Goal: Task Accomplishment & Management: Use online tool/utility

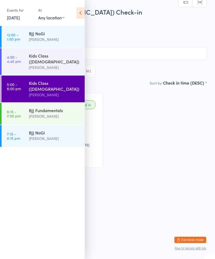
click at [23, 103] on link "6:15 - 7:00 pm BJJ Fundamentals [PERSON_NAME]" at bounding box center [43, 114] width 83 height 22
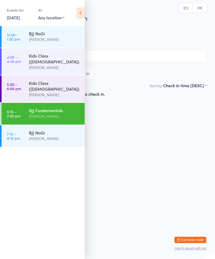
click at [81, 12] on icon at bounding box center [80, 12] width 8 height 11
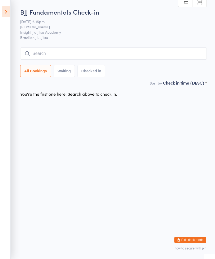
click at [4, 12] on icon at bounding box center [6, 11] width 8 height 11
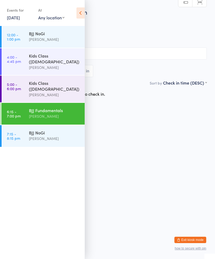
click at [12, 17] on link "[DATE]" at bounding box center [13, 18] width 13 height 6
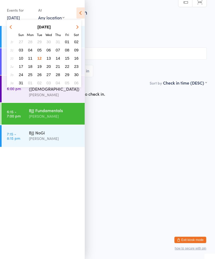
click at [32, 60] on span "11" at bounding box center [30, 58] width 5 height 5
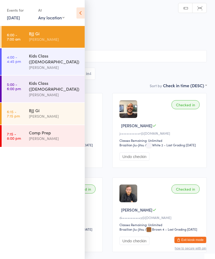
click at [31, 107] on div "BJJ Gi" at bounding box center [54, 110] width 51 height 6
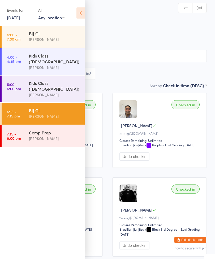
click at [84, 16] on icon at bounding box center [80, 12] width 8 height 11
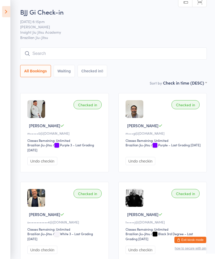
click at [161, 53] on input "search" at bounding box center [113, 53] width 186 height 12
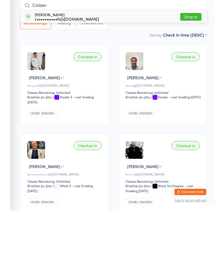
type input "Corben"
click at [196, 61] on button "Drop in" at bounding box center [190, 65] width 21 height 8
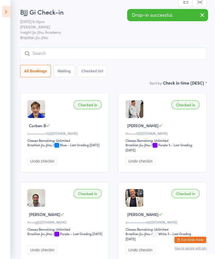
click at [4, 11] on icon at bounding box center [6, 11] width 8 height 11
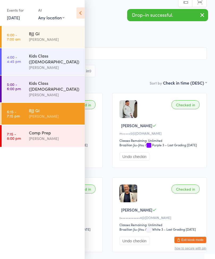
click at [29, 127] on link "7:15 - 8:00 pm Comp Prep [PERSON_NAME]" at bounding box center [43, 136] width 83 height 22
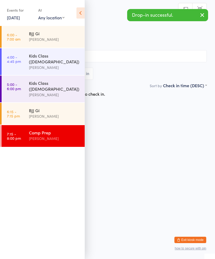
click at [83, 11] on icon at bounding box center [80, 12] width 8 height 11
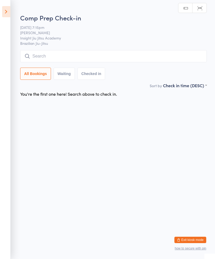
click at [9, 12] on icon at bounding box center [6, 11] width 8 height 11
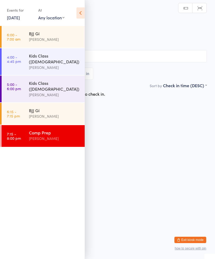
click at [17, 18] on link "[DATE]" at bounding box center [13, 18] width 13 height 6
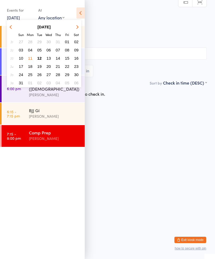
click at [40, 59] on span "12" at bounding box center [39, 58] width 5 height 5
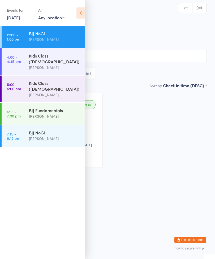
click at [28, 106] on link "6:15 - 7:00 pm BJJ Fundamentals [PERSON_NAME]" at bounding box center [43, 114] width 83 height 22
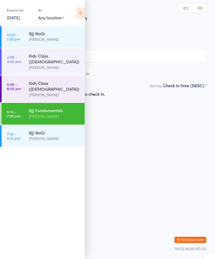
click at [84, 15] on icon at bounding box center [80, 12] width 8 height 11
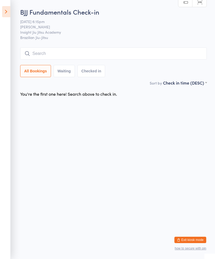
click at [55, 60] on input "search" at bounding box center [113, 53] width 186 height 12
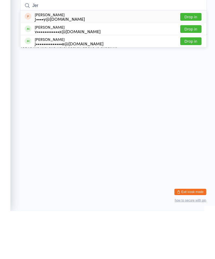
type input "Jer"
click at [187, 73] on button "Drop in" at bounding box center [190, 77] width 21 height 8
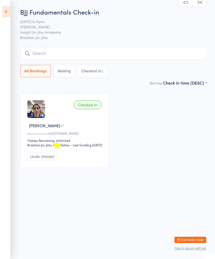
click at [3, 12] on icon at bounding box center [6, 11] width 8 height 11
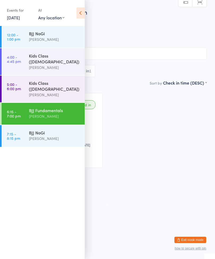
click at [195, 240] on button "Exit kiosk mode" at bounding box center [190, 240] width 32 height 6
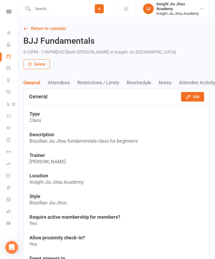
click at [44, 1] on div at bounding box center [53, 8] width 56 height 17
click at [46, 10] on input "text" at bounding box center [56, 8] width 50 height 7
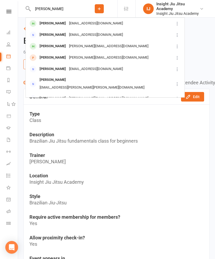
type input "Jerome"
click at [137, 25] on div "Jerome Phelps vdej.thermomix@gmail.com" at bounding box center [99, 23] width 147 height 11
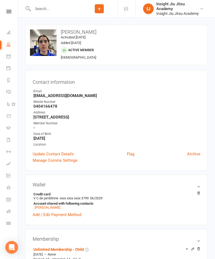
click at [0, 0] on div "change photo" at bounding box center [0, 0] width 0 height 0
click at [186, 137] on strong "December 19, 2010" at bounding box center [116, 138] width 167 height 5
click at [11, 223] on link "Class check-in" at bounding box center [12, 224] width 12 height 12
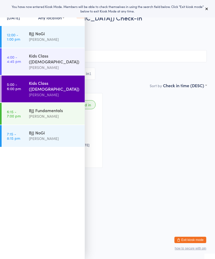
click at [34, 107] on div "BJJ Fundamentals" at bounding box center [54, 110] width 51 height 6
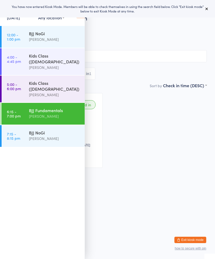
click at [208, 9] on icon at bounding box center [206, 9] width 4 height 4
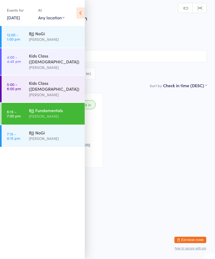
click at [83, 11] on icon at bounding box center [80, 12] width 8 height 11
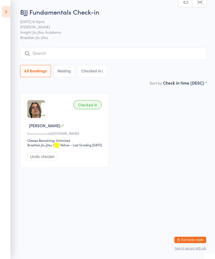
click at [5, 11] on icon at bounding box center [6, 11] width 8 height 11
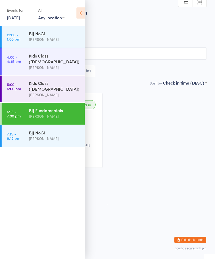
click at [74, 8] on div "Events for 12 Aug, 2025 12 Aug, 2025 August 2025 Sun Mon Tue Wed Thu Fri Sat 31…" at bounding box center [42, 13] width 85 height 27
click at [81, 18] on icon at bounding box center [80, 12] width 8 height 11
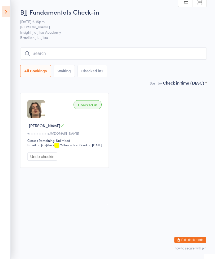
click at [38, 54] on input "search" at bounding box center [113, 53] width 186 height 12
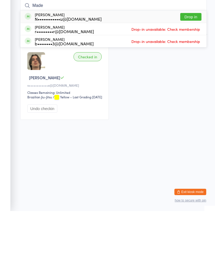
type input "Made"
click at [191, 61] on button "Drop in" at bounding box center [190, 65] width 21 height 8
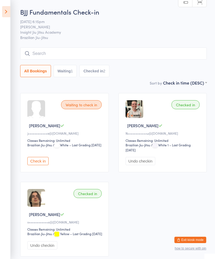
click at [86, 57] on input "search" at bounding box center [113, 53] width 186 height 12
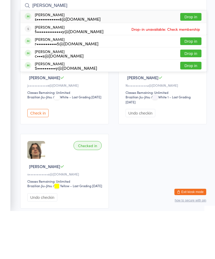
type input "Beasley"
click at [196, 61] on button "Drop in" at bounding box center [190, 65] width 21 height 8
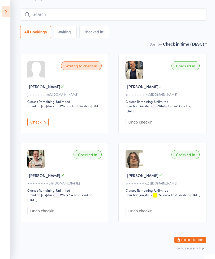
click at [33, 8] on input "search" at bounding box center [113, 14] width 186 height 12
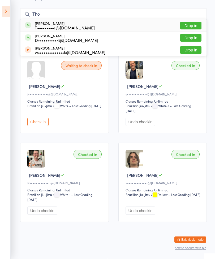
type input "Tho"
click at [193, 22] on button "Drop in" at bounding box center [190, 26] width 21 height 8
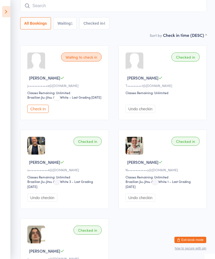
click at [118, 9] on input "search" at bounding box center [113, 6] width 186 height 12
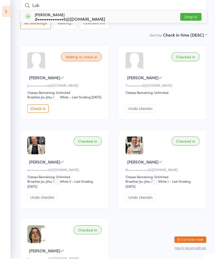
type input "Luk"
click at [190, 19] on button "Drop in" at bounding box center [190, 17] width 21 height 8
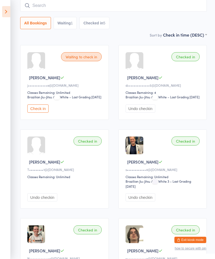
click at [32, 113] on button "Check in" at bounding box center [37, 108] width 21 height 8
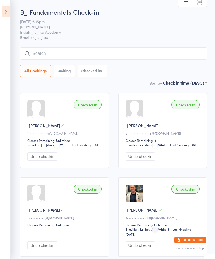
click at [69, 54] on input "search" at bounding box center [113, 53] width 186 height 12
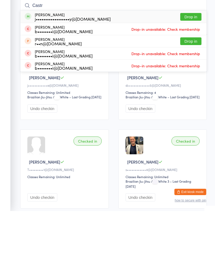
type input "Castr"
click at [195, 61] on button "Drop in" at bounding box center [190, 65] width 21 height 8
